Goal: Task Accomplishment & Management: Complete application form

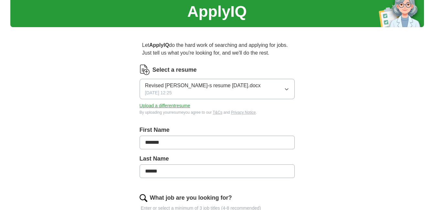
scroll to position [162, 0]
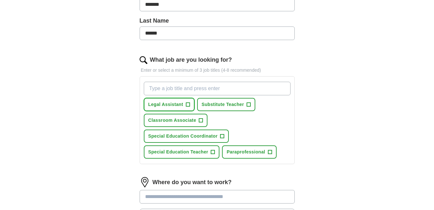
drag, startPoint x: 176, startPoint y: 104, endPoint x: 183, endPoint y: 108, distance: 7.9
click at [177, 104] on span "Legal Assistant" at bounding box center [165, 104] width 35 height 7
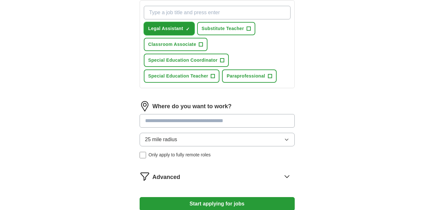
scroll to position [291, 0]
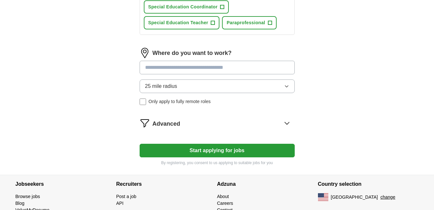
click at [261, 68] on input at bounding box center [217, 68] width 155 height 14
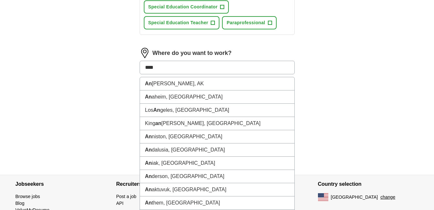
type input "*****"
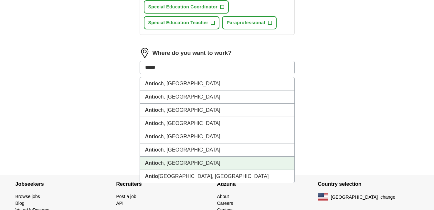
click at [163, 162] on li "Antio ch, [GEOGRAPHIC_DATA]" at bounding box center [217, 163] width 154 height 13
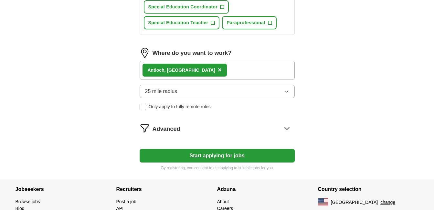
click at [237, 151] on button "Start applying for jobs" at bounding box center [217, 156] width 155 height 14
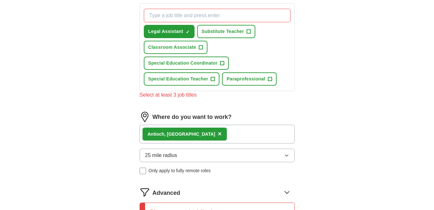
scroll to position [226, 0]
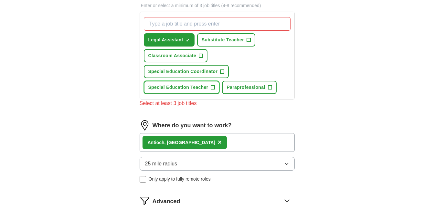
click at [192, 89] on span "Special Education Teacher" at bounding box center [178, 87] width 60 height 7
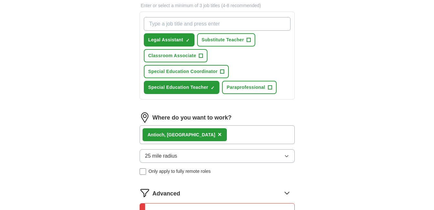
click at [253, 23] on input "What job are you looking for?" at bounding box center [217, 24] width 147 height 14
type input "t"
type input "general education teacher"
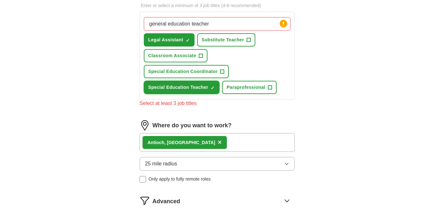
click at [198, 90] on button "Special Education Teacher ✓ ×" at bounding box center [182, 87] width 76 height 13
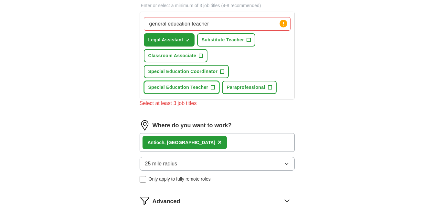
click at [144, 81] on button "Special Education Teacher +" at bounding box center [182, 87] width 76 height 13
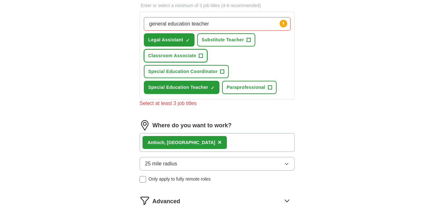
click at [198, 54] on button "Classroom Associate +" at bounding box center [176, 55] width 64 height 13
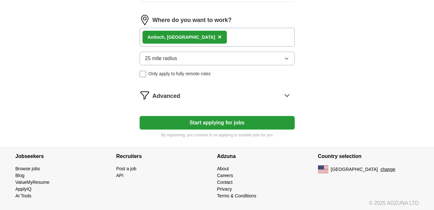
scroll to position [326, 0]
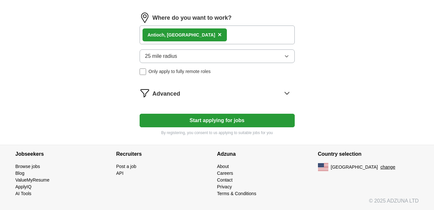
click at [263, 119] on button "Start applying for jobs" at bounding box center [217, 121] width 155 height 14
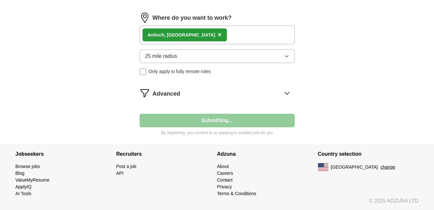
select select "**"
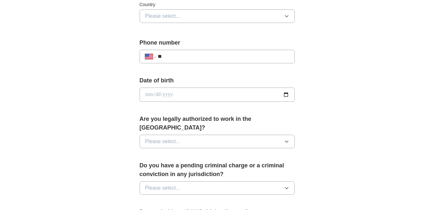
scroll to position [67, 0]
